Goal: Task Accomplishment & Management: Manage account settings

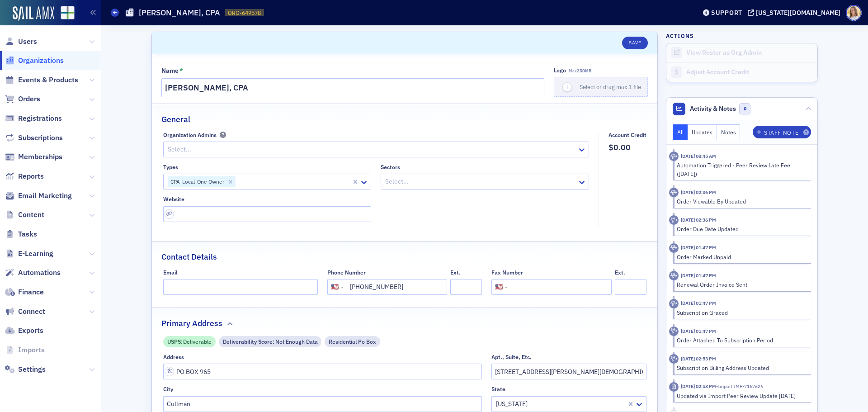
select select "US"
click at [25, 43] on span "Users" at bounding box center [27, 42] width 19 height 10
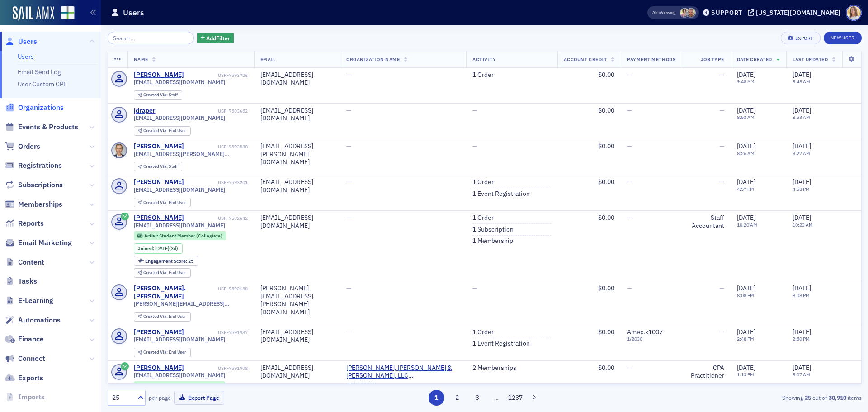
click at [47, 110] on span "Organizations" at bounding box center [41, 108] width 46 height 10
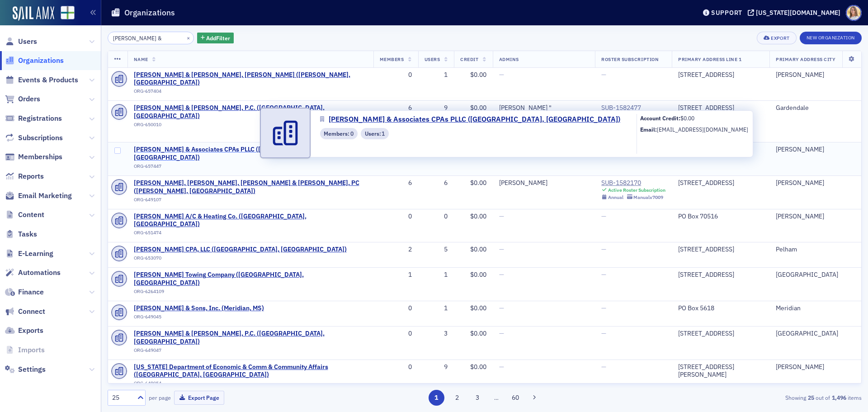
type input "[PERSON_NAME] &"
click at [200, 146] on span "[PERSON_NAME] & Associates CPAs PLLC ([GEOGRAPHIC_DATA], [GEOGRAPHIC_DATA])" at bounding box center [250, 154] width 233 height 16
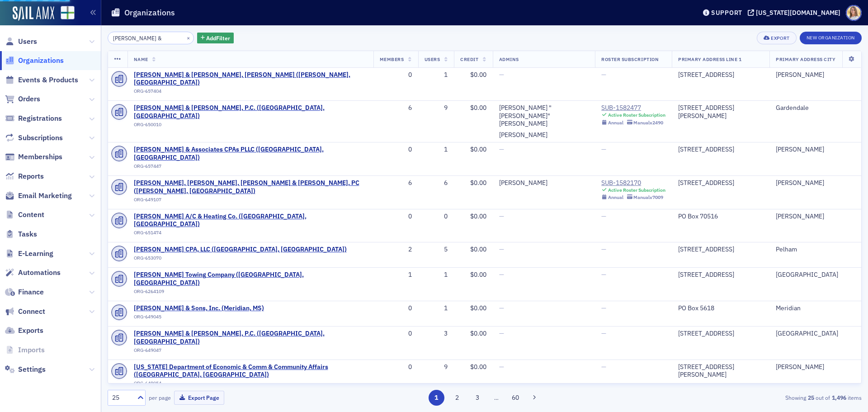
select select "US"
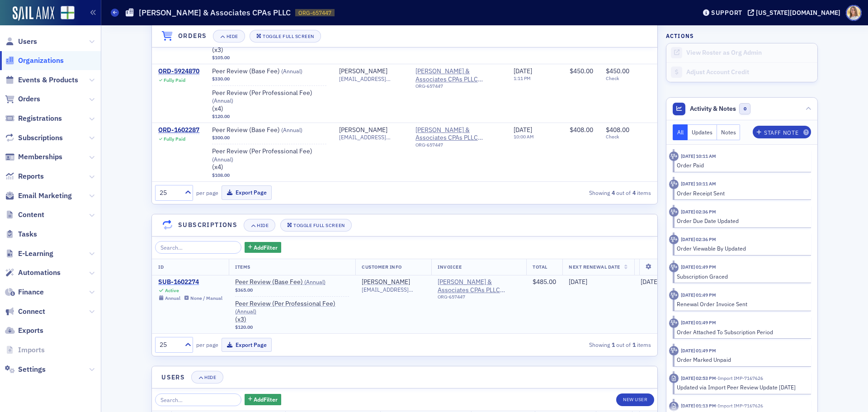
scroll to position [769, 0]
click at [181, 278] on div "SUB-1602274" at bounding box center [190, 282] width 64 height 8
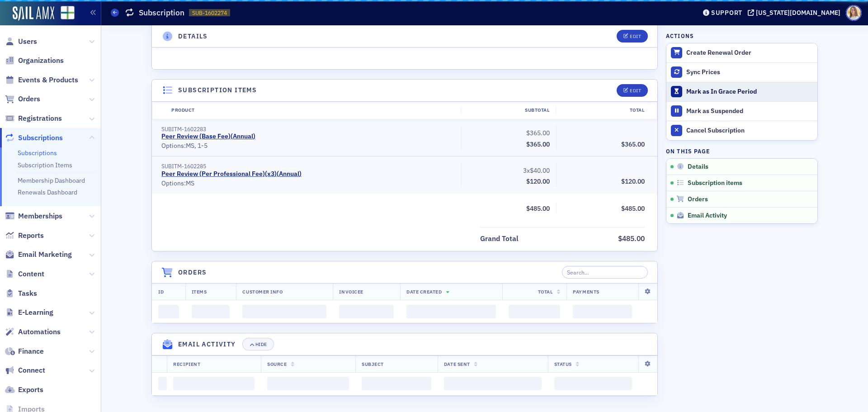
scroll to position [694, 0]
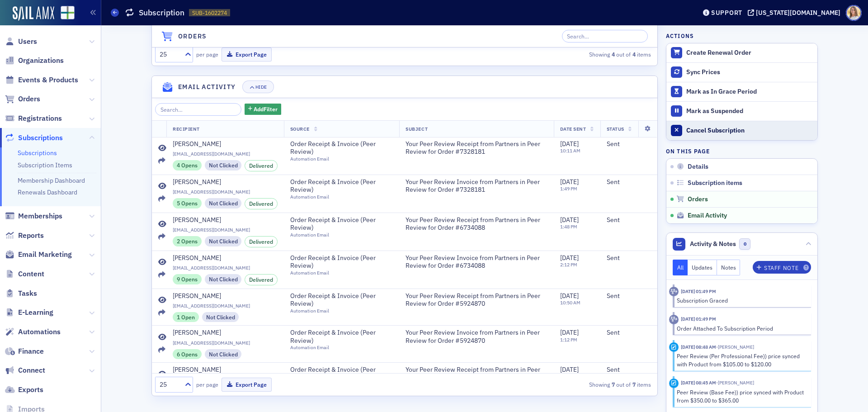
click at [719, 133] on div "Cancel Subscription" at bounding box center [750, 131] width 127 height 8
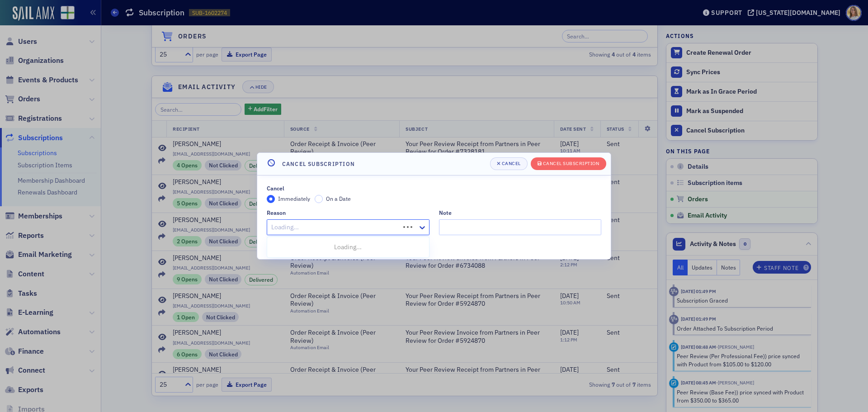
click at [337, 227] on div at bounding box center [334, 227] width 128 height 11
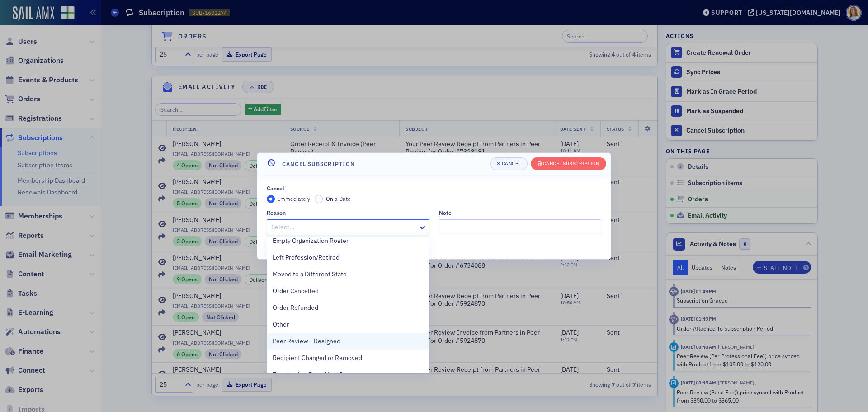
scroll to position [90, 0]
click at [322, 338] on span "Peer Review - Resigned" at bounding box center [307, 340] width 68 height 9
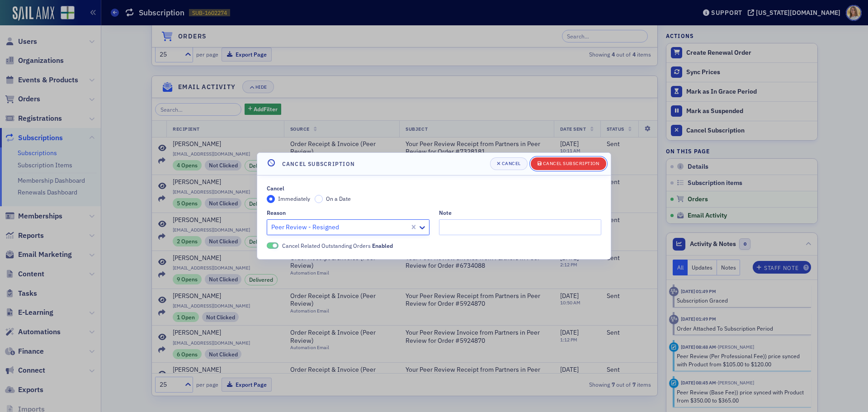
click at [565, 170] on button "Cancel Subscription" at bounding box center [569, 163] width 76 height 13
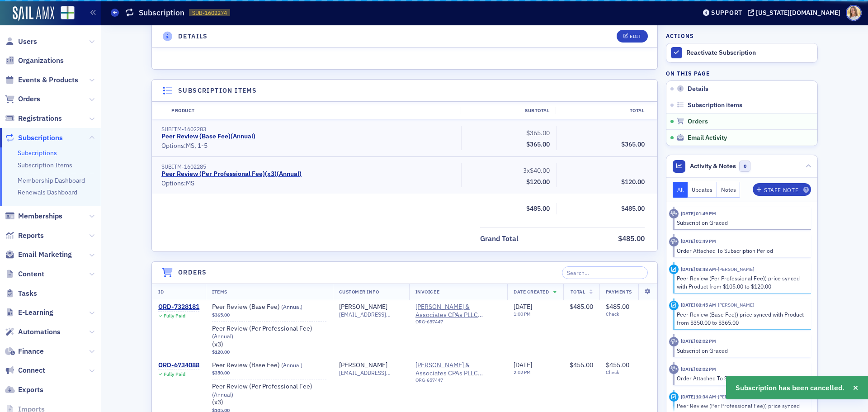
scroll to position [694, 0]
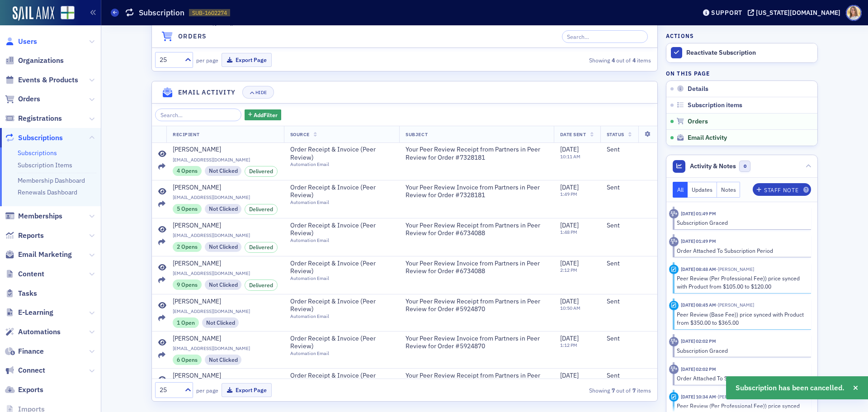
click at [25, 42] on span "Users" at bounding box center [27, 42] width 19 height 10
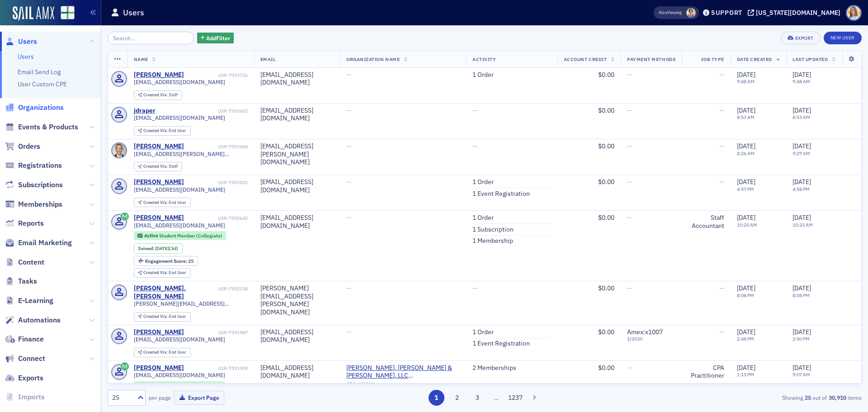
click at [36, 105] on span "Organizations" at bounding box center [41, 108] width 46 height 10
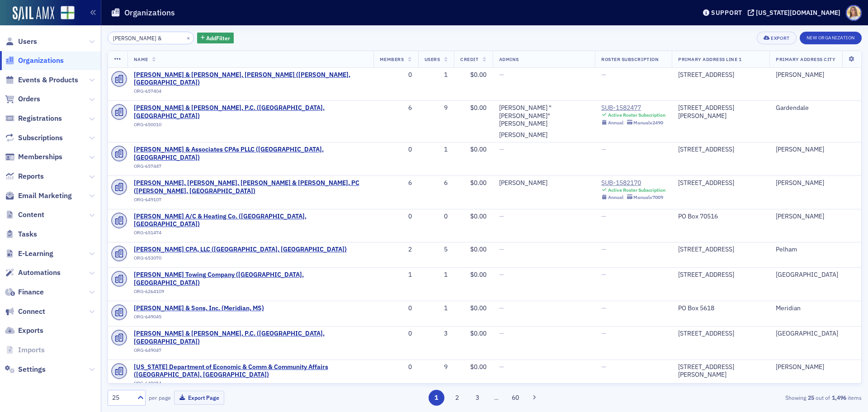
drag, startPoint x: 149, startPoint y: 39, endPoint x: 95, endPoint y: 33, distance: 54.1
click at [95, 33] on div "Users Organizations Events & Products Orders Registrations Subscriptions Member…" at bounding box center [434, 206] width 868 height 412
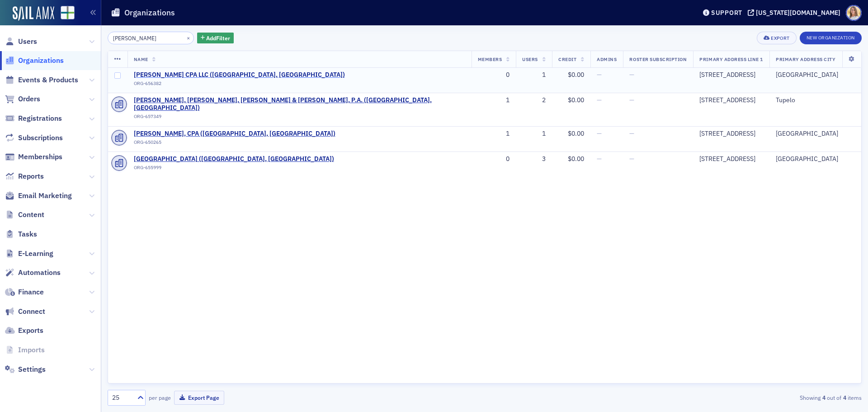
type input "[PERSON_NAME]"
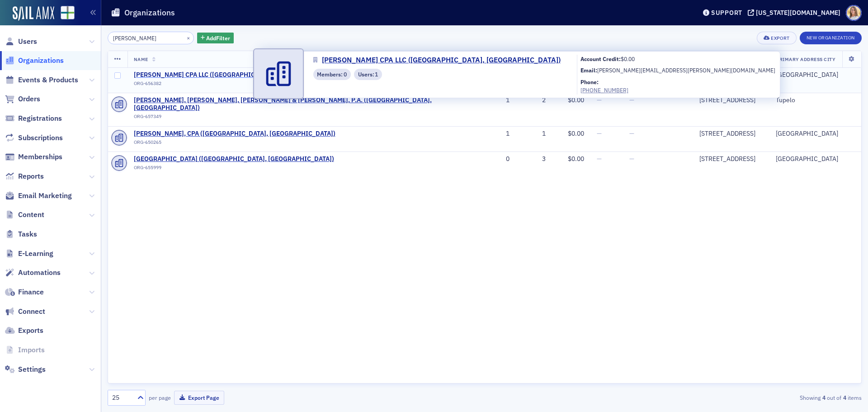
click at [237, 74] on span "[PERSON_NAME] CPA LLC ([GEOGRAPHIC_DATA], [GEOGRAPHIC_DATA])" at bounding box center [239, 75] width 211 height 8
select select "US"
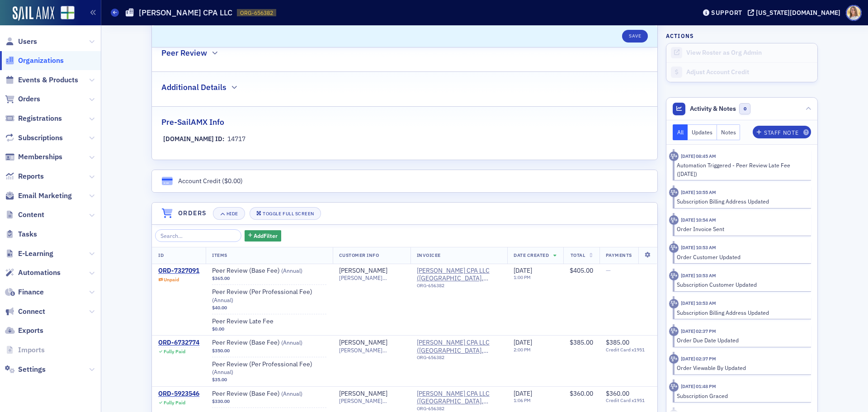
scroll to position [452, 0]
click at [34, 39] on span "Users" at bounding box center [27, 42] width 19 height 10
